Goal: Task Accomplishment & Management: Manage account settings

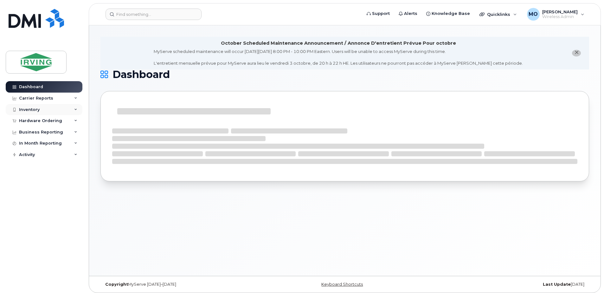
click at [25, 106] on div "Inventory" at bounding box center [44, 109] width 77 height 11
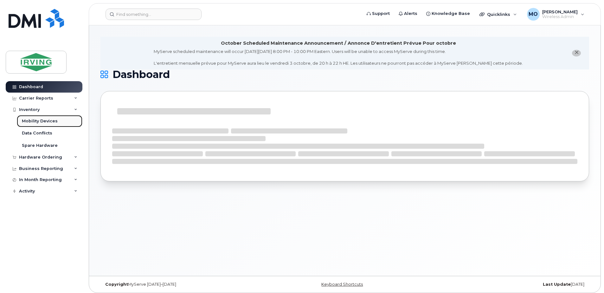
click at [36, 121] on div "Mobility Devices" at bounding box center [40, 121] width 36 height 6
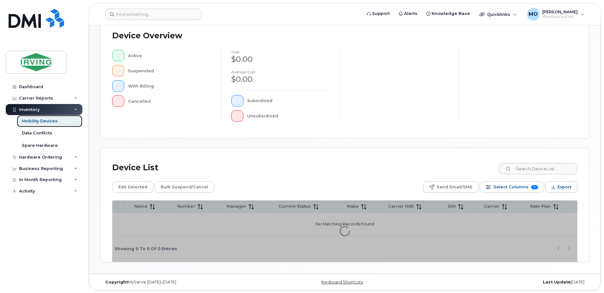
scroll to position [143, 0]
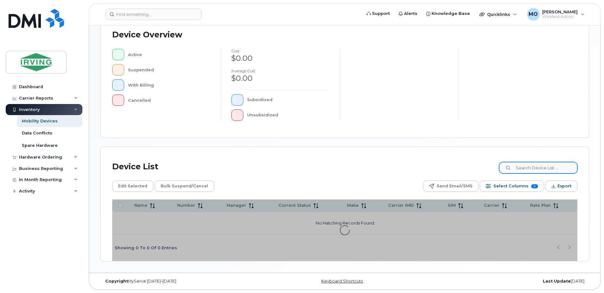
click at [545, 166] on div "Device List" at bounding box center [344, 166] width 465 height 16
click at [545, 167] on input at bounding box center [537, 167] width 79 height 11
click at [532, 172] on input at bounding box center [537, 167] width 79 height 11
click at [532, 171] on input at bounding box center [537, 167] width 79 height 11
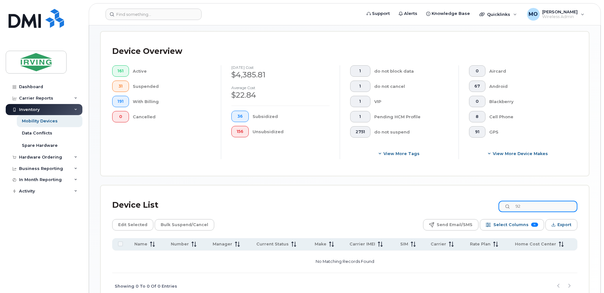
type input "9"
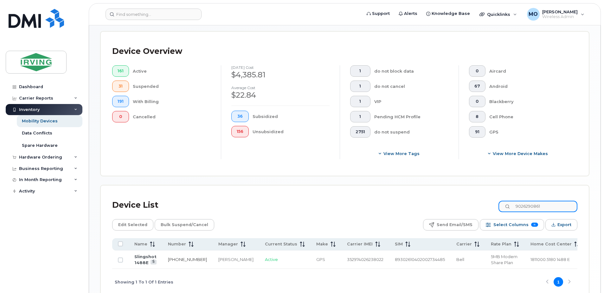
type input "9026290861"
click at [186, 261] on link "[PHONE_NUMBER]" at bounding box center [187, 259] width 39 height 5
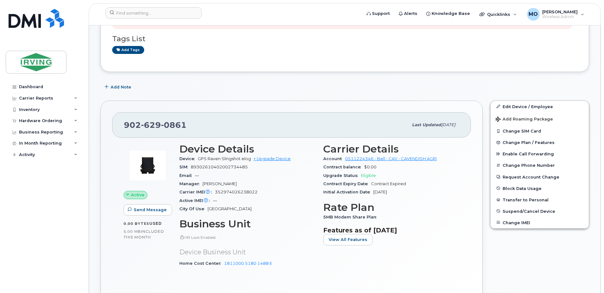
scroll to position [127, 0]
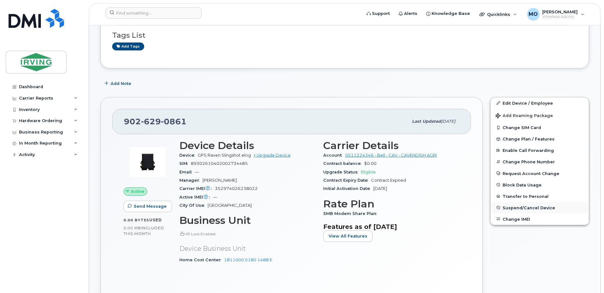
click at [527, 206] on span "Suspend/Cancel Device" at bounding box center [528, 207] width 53 height 5
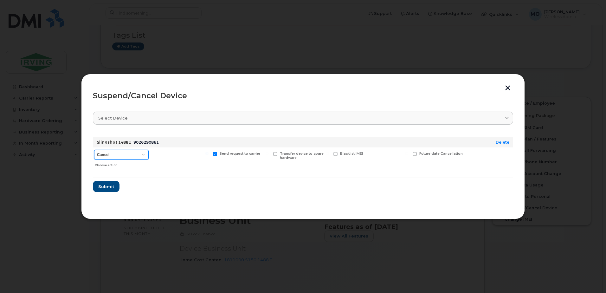
click at [117, 157] on select "Cancel Suspend - Extend Suspension Suspend - Reduced Rate Suspend - Full Rate S…" at bounding box center [121, 155] width 54 height 10
select select "[object Object]"
click at [94, 150] on select "Cancel Suspend - Extend Suspension Suspend - Reduced Rate Suspend - Full Rate S…" at bounding box center [121, 155] width 54 height 10
click at [101, 187] on span "Submit" at bounding box center [106, 186] width 16 height 6
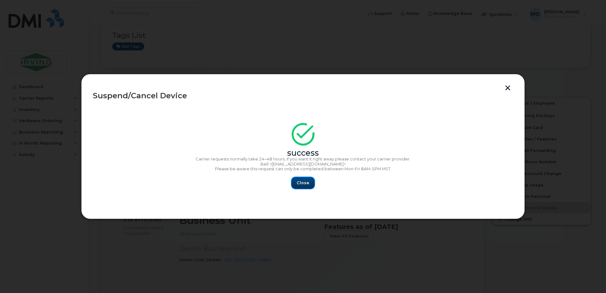
click at [301, 182] on span "Close" at bounding box center [302, 183] width 13 height 6
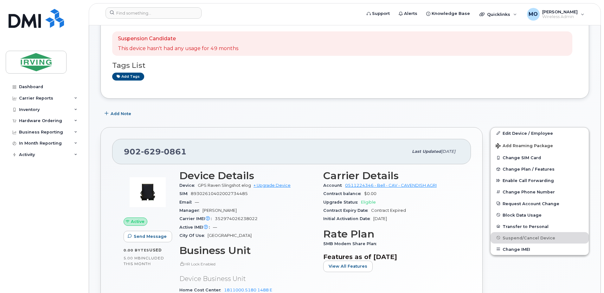
scroll to position [0, 0]
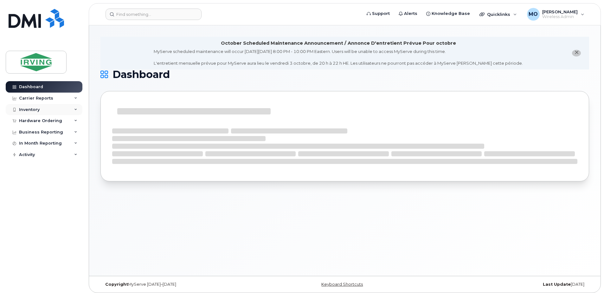
click at [35, 110] on div "Inventory" at bounding box center [29, 109] width 21 height 5
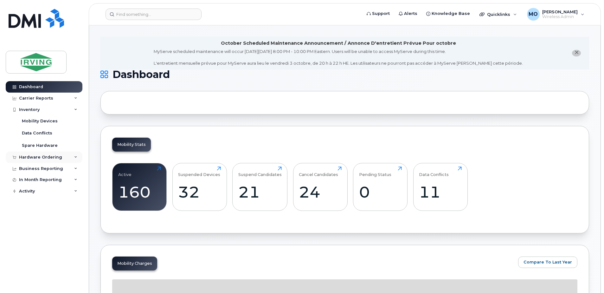
click at [37, 158] on div "Hardware Ordering" at bounding box center [40, 157] width 43 height 5
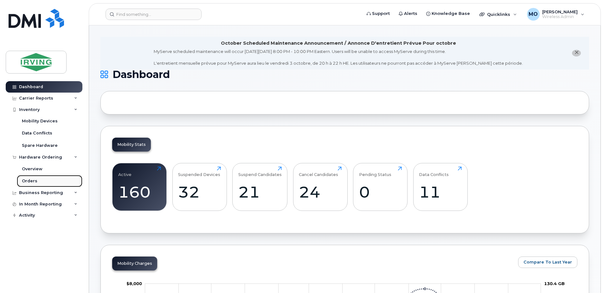
click at [33, 182] on div "Orders" at bounding box center [30, 181] width 16 height 6
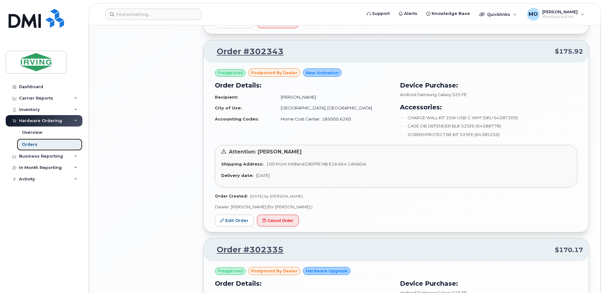
scroll to position [1045, 0]
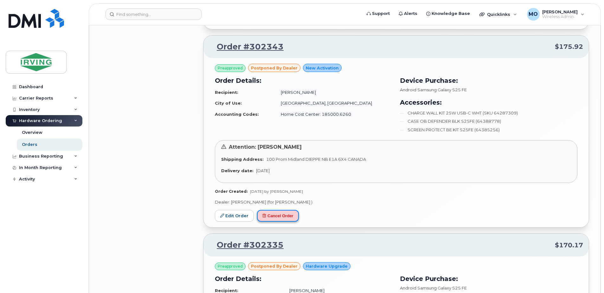
click at [276, 210] on button "Cancel Order" at bounding box center [278, 216] width 42 height 12
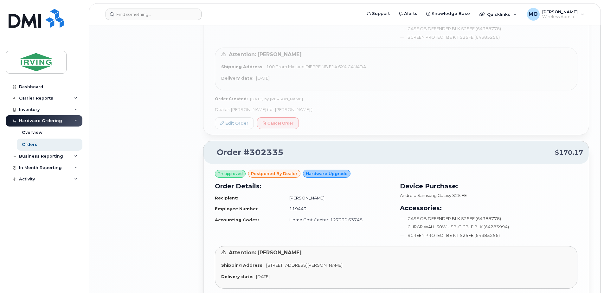
scroll to position [1140, 0]
